Goal: Transaction & Acquisition: Purchase product/service

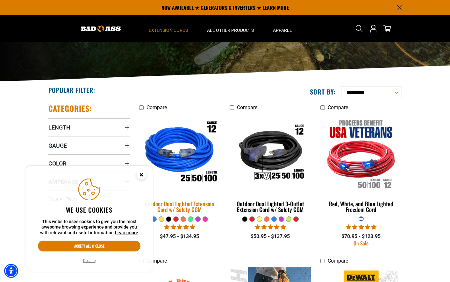
click at [175, 158] on img at bounding box center [179, 154] width 89 height 82
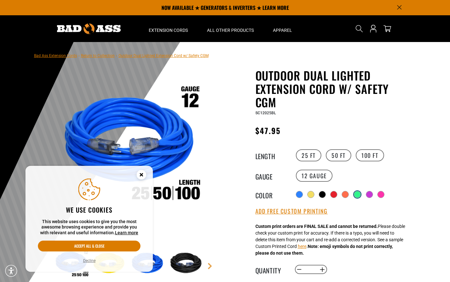
click at [357, 194] on div at bounding box center [357, 195] width 6 height 6
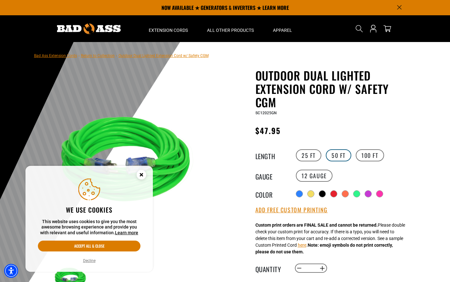
click at [338, 153] on label "50 FT" at bounding box center [339, 156] width 26 height 12
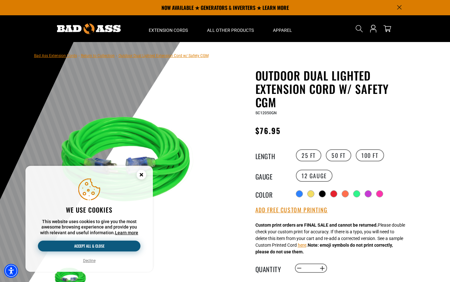
click at [95, 243] on button "Accept all & close" at bounding box center [89, 246] width 103 height 11
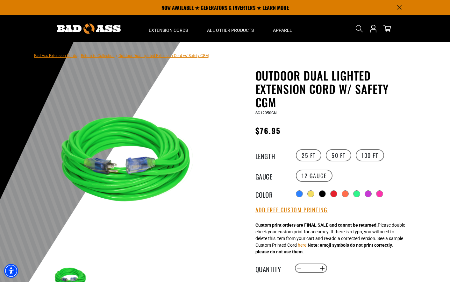
click at [84, 26] on img at bounding box center [89, 29] width 64 height 11
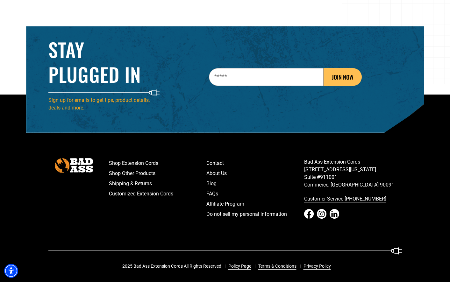
scroll to position [998, 0]
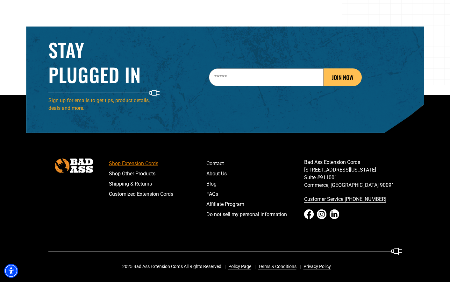
click at [149, 161] on link "Shop Extension Cords" at bounding box center [158, 164] width 98 height 10
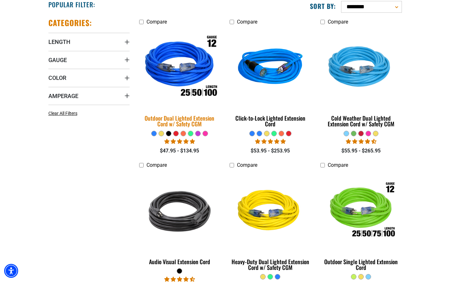
scroll to position [167, 0]
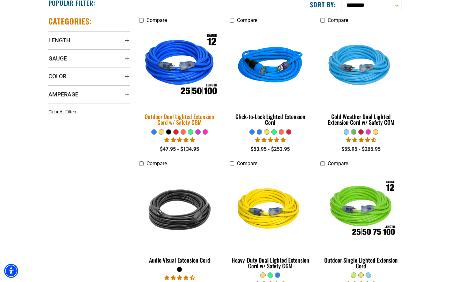
click at [178, 72] on img at bounding box center [179, 67] width 89 height 82
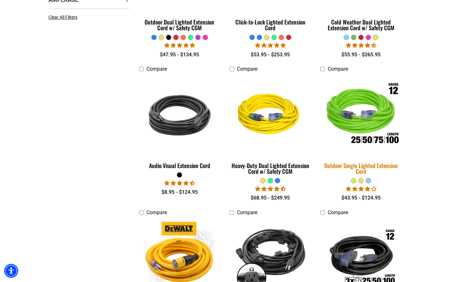
scroll to position [263, 0]
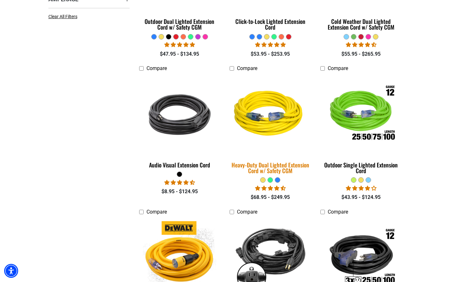
click at [262, 118] on img at bounding box center [270, 115] width 89 height 82
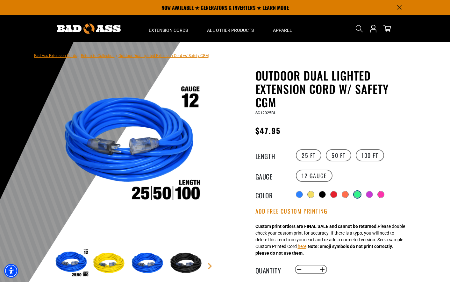
click at [359, 192] on div at bounding box center [357, 195] width 6 height 6
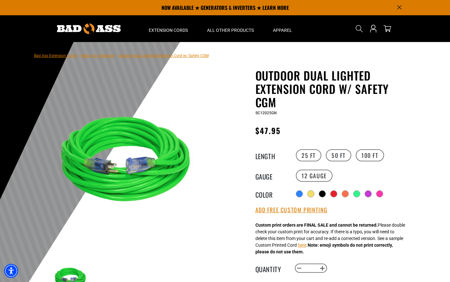
click at [341, 162] on div "25 FT 50 FT 100 FT" at bounding box center [353, 156] width 117 height 14
click at [341, 158] on label "50 FT" at bounding box center [339, 156] width 26 height 12
click at [317, 211] on button "Add Free Custom Printing" at bounding box center [292, 210] width 72 height 7
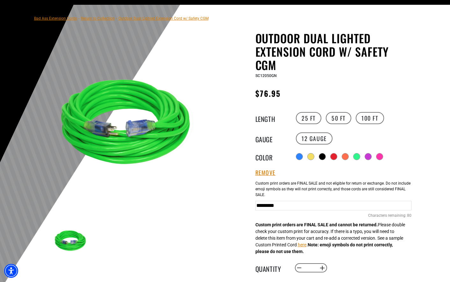
scroll to position [39, 0]
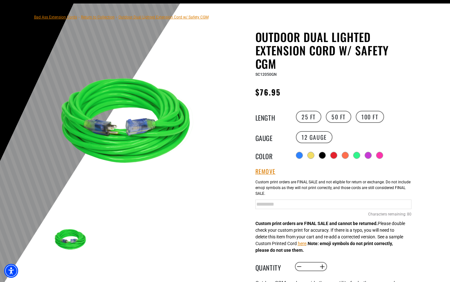
click at [271, 207] on input "text" at bounding box center [334, 205] width 156 height 10
type input "*"
click at [351, 202] on input "**********" at bounding box center [334, 205] width 156 height 10
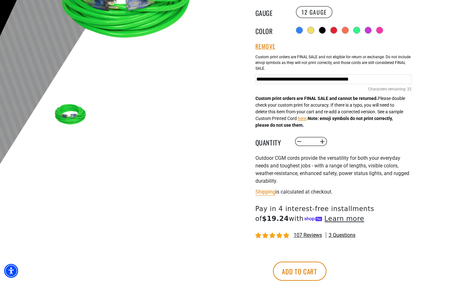
scroll to position [190, 0]
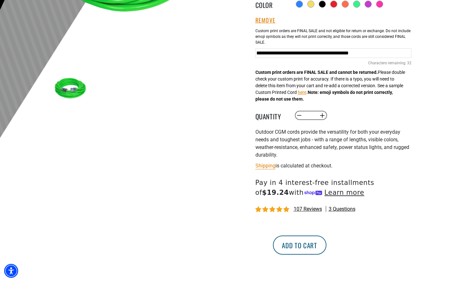
type input "**********"
click at [327, 242] on button "Add to cart" at bounding box center [300, 245] width 54 height 19
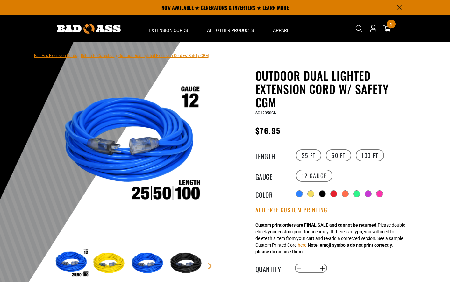
scroll to position [190, 0]
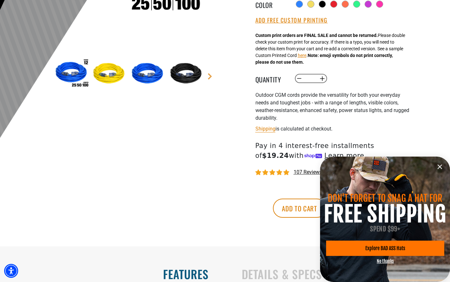
click at [441, 168] on icon "information" at bounding box center [440, 167] width 8 height 8
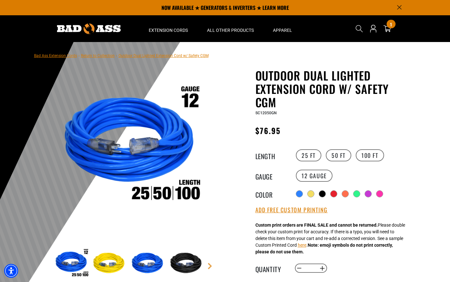
scroll to position [0, 0]
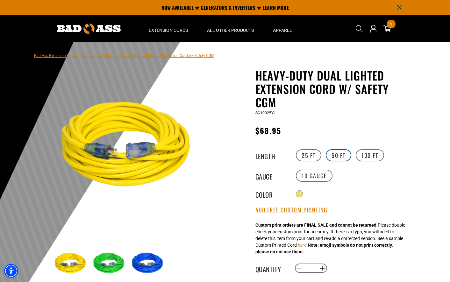
click at [338, 152] on label "50 FT" at bounding box center [339, 156] width 26 height 12
